Goal: Task Accomplishment & Management: Use online tool/utility

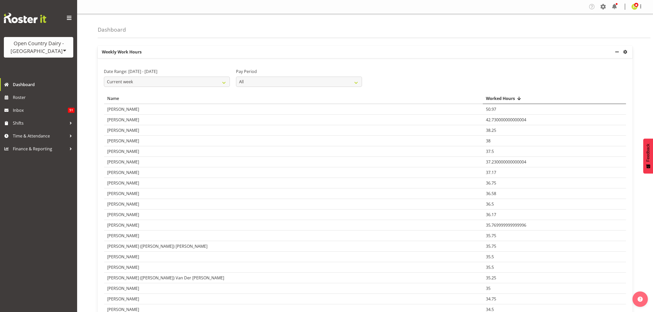
click at [32, 53] on div "Open Country Dairy - [GEOGRAPHIC_DATA]" at bounding box center [38, 47] width 59 height 15
click at [36, 62] on link "Open Country Dairy - [GEOGRAPHIC_DATA]" at bounding box center [53, 65] width 99 height 9
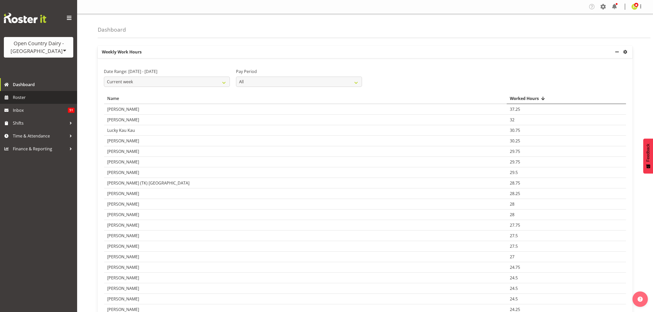
click at [54, 98] on span "Roster" at bounding box center [44, 98] width 62 height 8
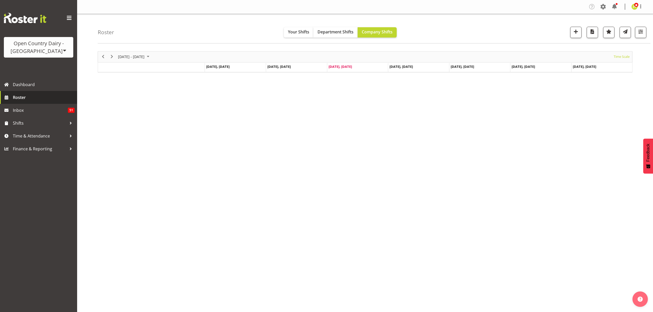
click at [26, 98] on span "Roster" at bounding box center [44, 98] width 62 height 8
click at [27, 94] on span "Roster" at bounding box center [44, 98] width 62 height 8
drag, startPoint x: 0, startPoint y: 0, endPoint x: 634, endPoint y: 34, distance: 635.4
click at [635, 34] on button "button" at bounding box center [640, 32] width 11 height 11
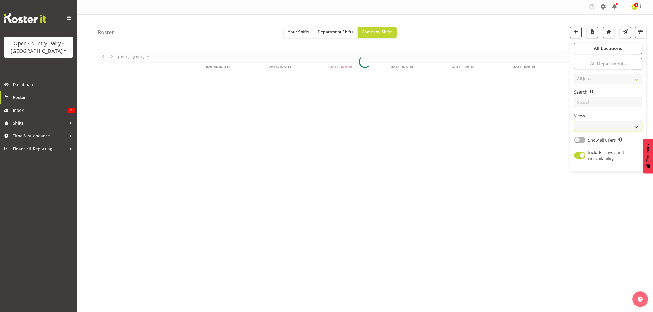
click at [622, 129] on select "Staff Role Shift - Horizontal Shift - Vertical Staff - Location" at bounding box center [608, 126] width 68 height 10
select select "shift"
click at [574, 121] on select "Staff Role Shift - Horizontal Shift - Vertical Staff - Location" at bounding box center [608, 126] width 68 height 10
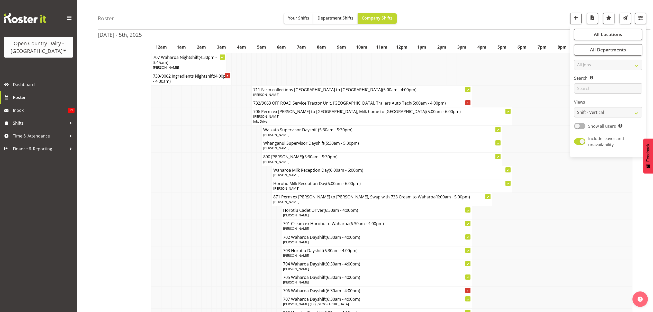
scroll to position [925, 0]
